Goal: Task Accomplishment & Management: Use online tool/utility

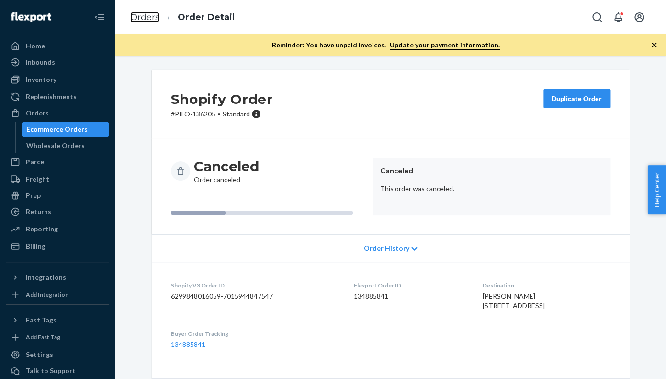
click at [145, 20] on link "Orders" at bounding box center [144, 17] width 29 height 11
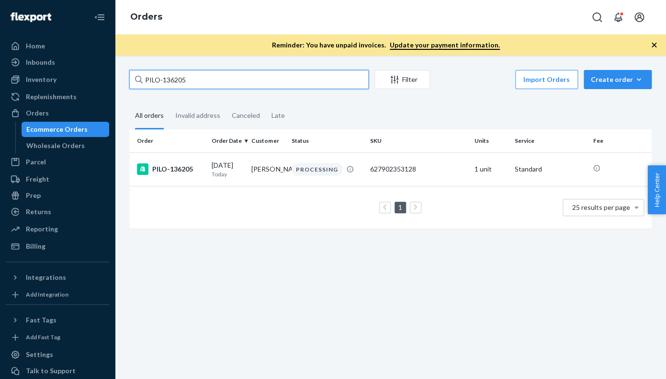
drag, startPoint x: 196, startPoint y: 79, endPoint x: 136, endPoint y: 78, distance: 59.8
click at [136, 78] on input "PILO-136205" at bounding box center [248, 79] width 239 height 19
paste input "0094"
type input "PILO-130094"
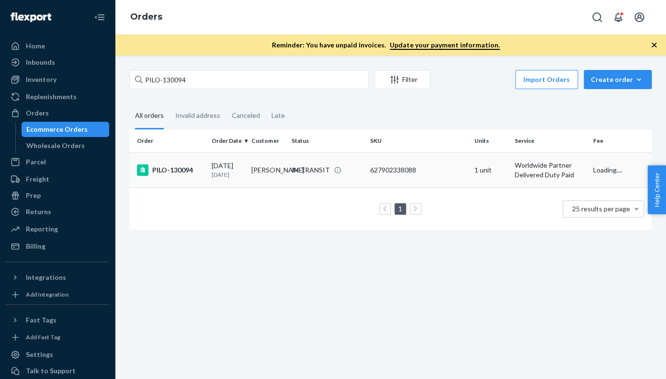
click at [178, 176] on div "PILO-130094" at bounding box center [170, 169] width 67 height 11
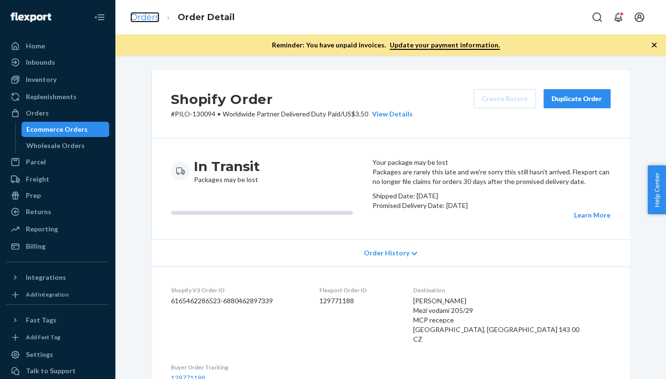
click at [148, 18] on link "Orders" at bounding box center [144, 17] width 29 height 11
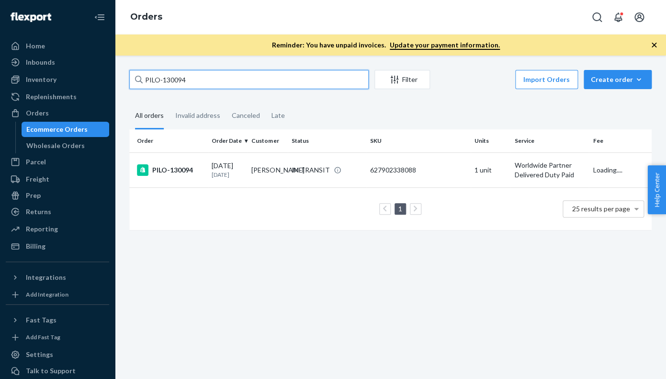
drag, startPoint x: 193, startPoint y: 80, endPoint x: 135, endPoint y: 77, distance: 58.0
click at [135, 77] on input "PILO-130094" at bounding box center [248, 79] width 239 height 19
paste input "4465"
type input "PILO-134465"
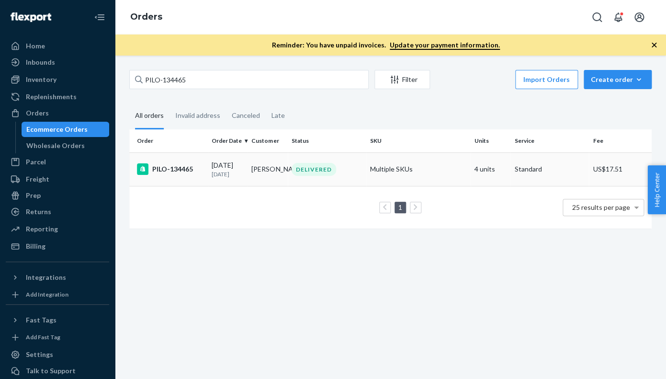
click at [171, 173] on div "PILO-134465" at bounding box center [170, 168] width 67 height 11
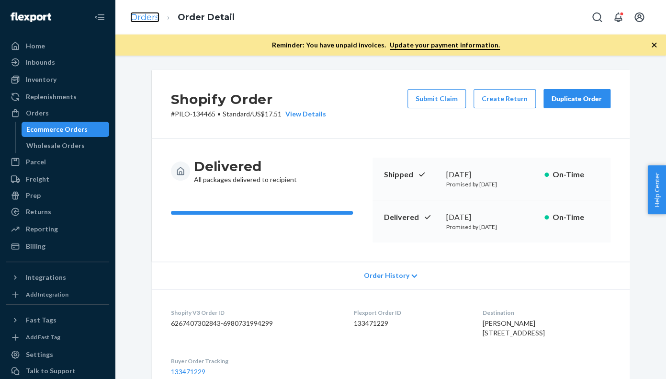
click at [153, 15] on link "Orders" at bounding box center [144, 17] width 29 height 11
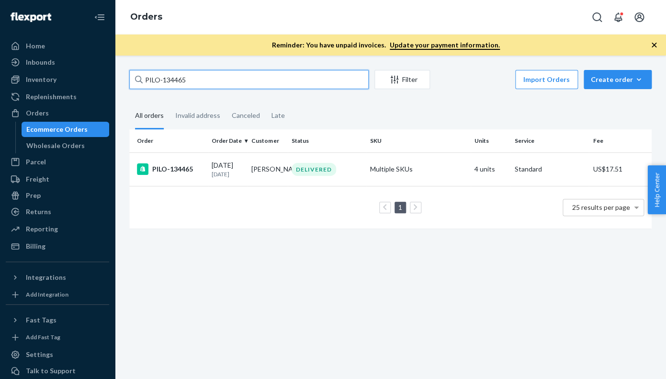
drag, startPoint x: 192, startPoint y: 80, endPoint x: 128, endPoint y: 76, distance: 63.8
click at [129, 76] on input "PILO-134465" at bounding box center [248, 79] width 239 height 19
paste input "0094"
type input "PILO-130094"
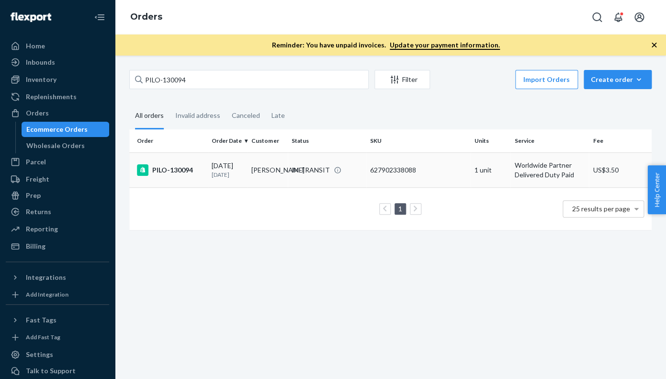
click at [171, 172] on div "PILO-130094" at bounding box center [170, 169] width 67 height 11
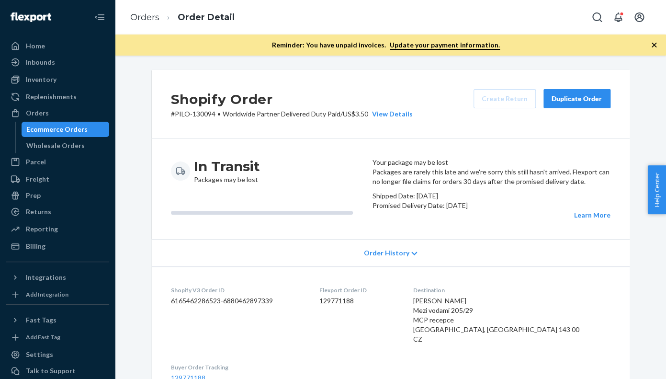
click at [576, 102] on div "Duplicate Order" at bounding box center [576, 99] width 51 height 10
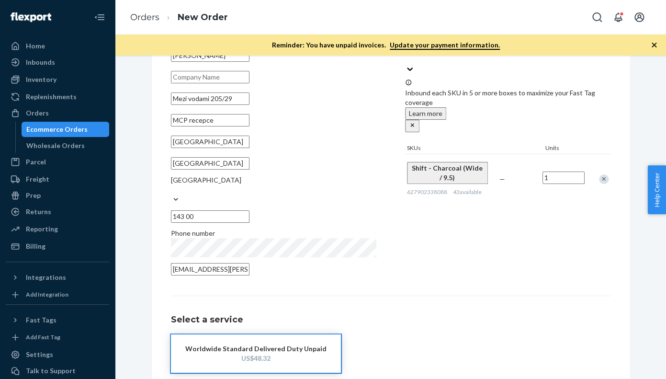
scroll to position [117, 0]
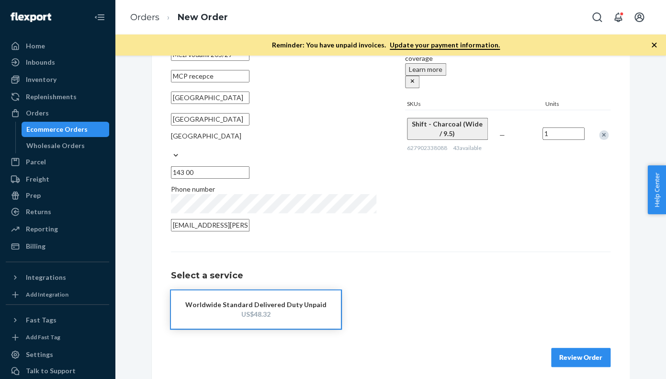
click at [588, 356] on button "Review Order" at bounding box center [580, 356] width 59 height 19
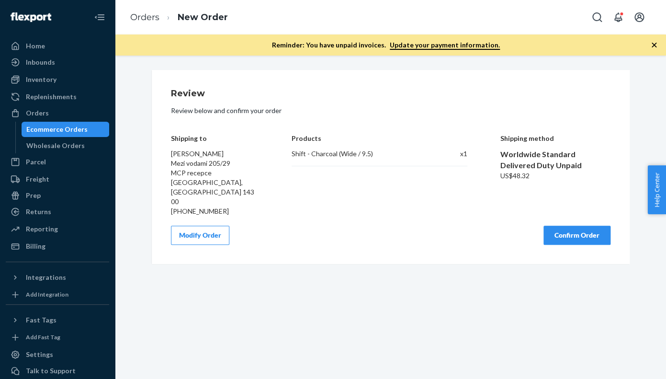
scroll to position [0, 0]
click at [571, 225] on button "Confirm Order" at bounding box center [576, 234] width 67 height 19
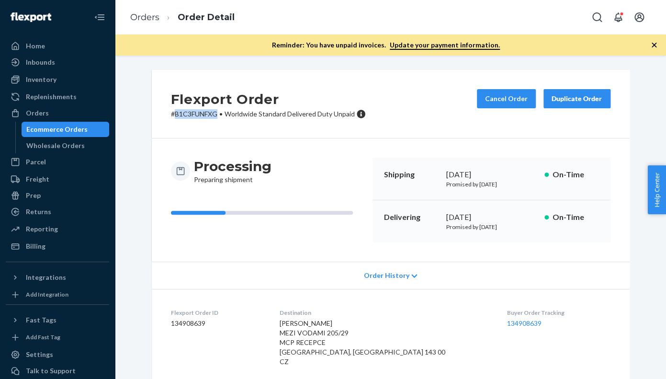
drag, startPoint x: 218, startPoint y: 116, endPoint x: 176, endPoint y: 117, distance: 42.6
click at [176, 117] on p "# B1C3FUNFXG • Worldwide Standard Delivered Duty Unpaid" at bounding box center [268, 114] width 195 height 10
copy p "B1C3FUNFXG"
